Goal: Transaction & Acquisition: Book appointment/travel/reservation

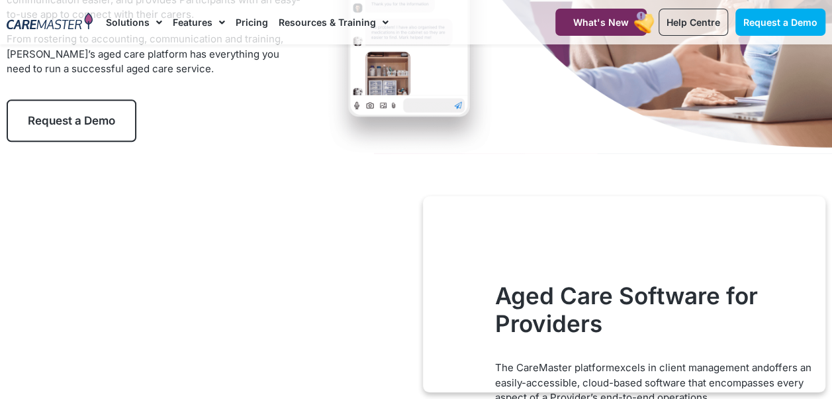
scroll to position [348, 0]
